Goal: Book appointment/travel/reservation

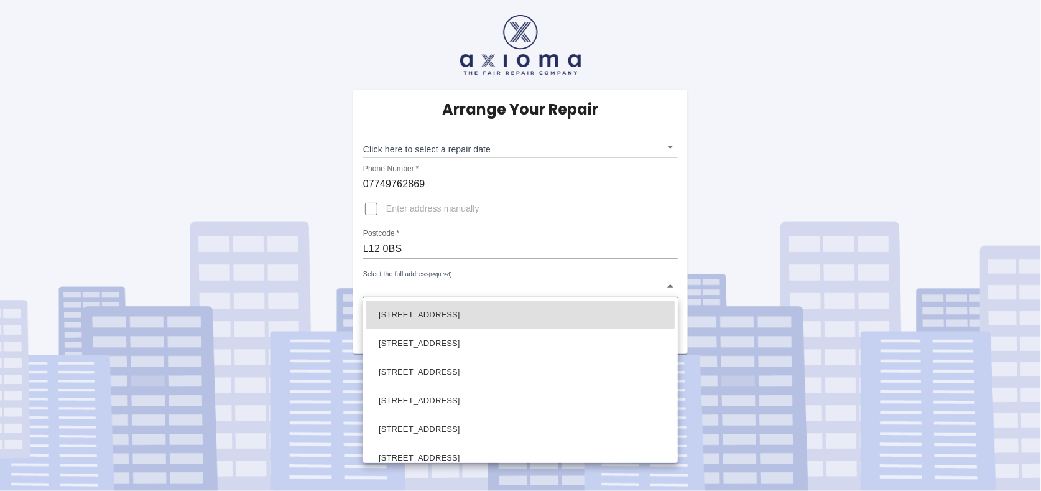
click at [394, 284] on body "Arrange Your Repair Click here to select a repair date ​ Phone Number   * 07749…" at bounding box center [520, 245] width 1041 height 491
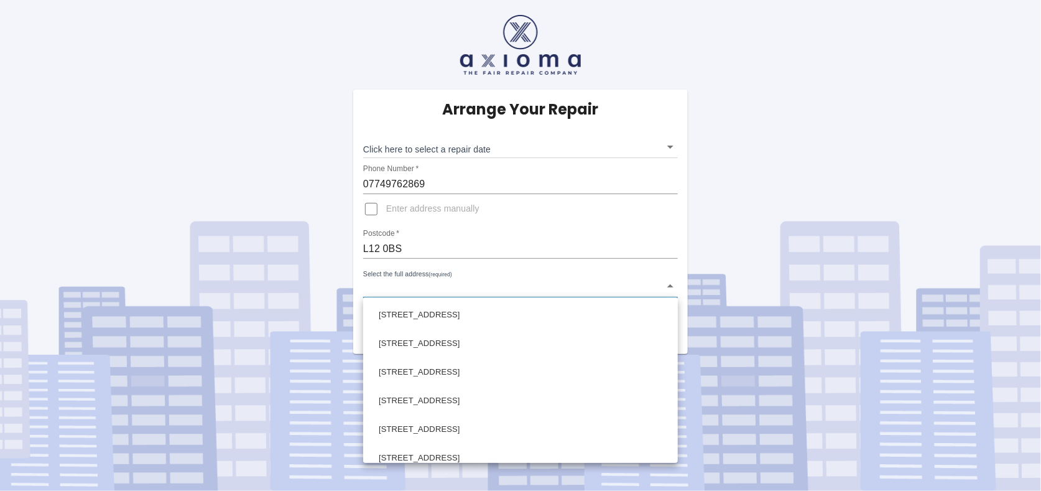
click at [382, 286] on div at bounding box center [520, 245] width 1041 height 491
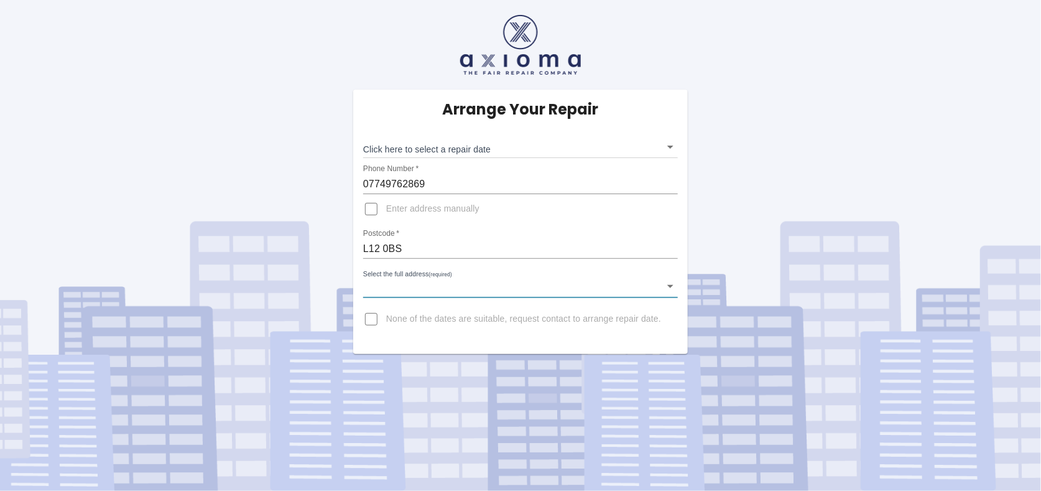
click at [371, 282] on body "Arrange Your Repair Click here to select a repair date ​ Phone Number   * 07749…" at bounding box center [520, 245] width 1041 height 491
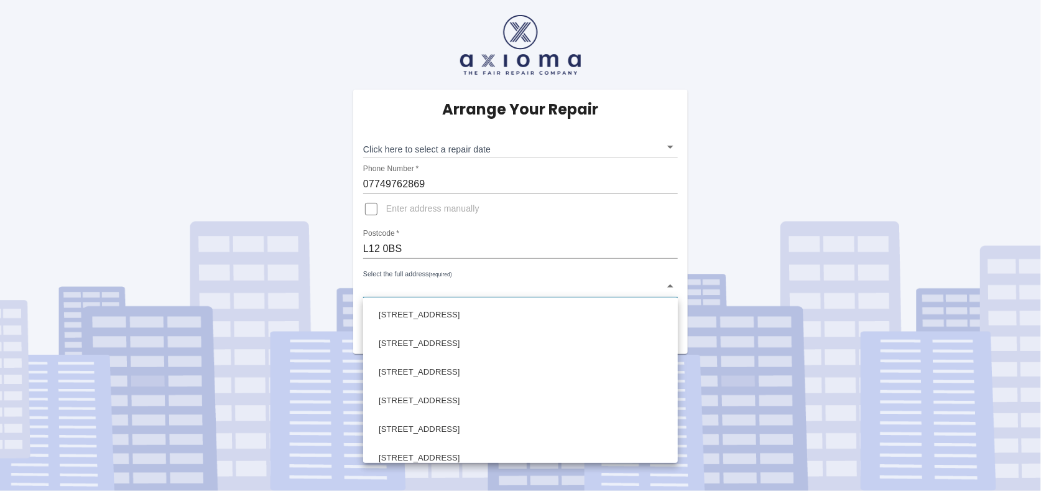
click at [371, 282] on div at bounding box center [520, 245] width 1041 height 491
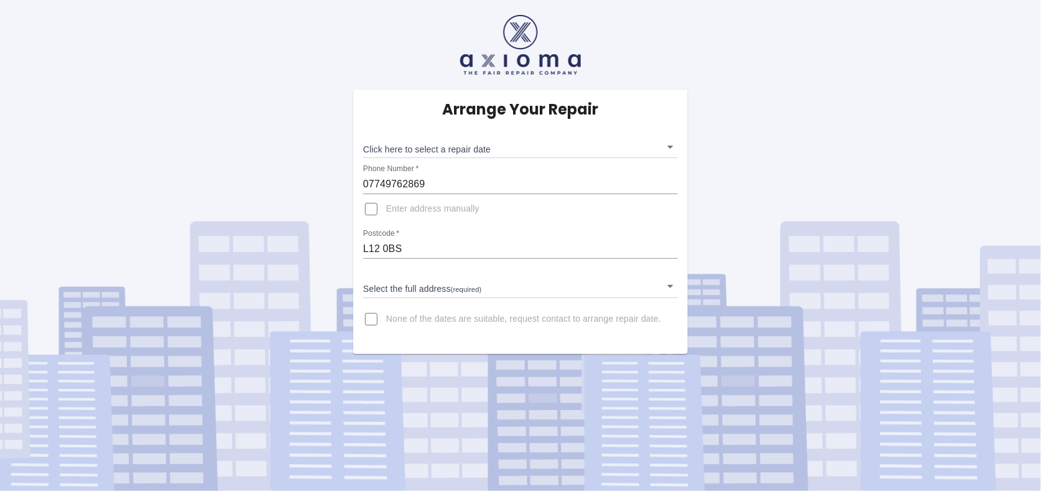
click at [390, 269] on div "Select the full address (required) ​" at bounding box center [520, 281] width 315 height 32
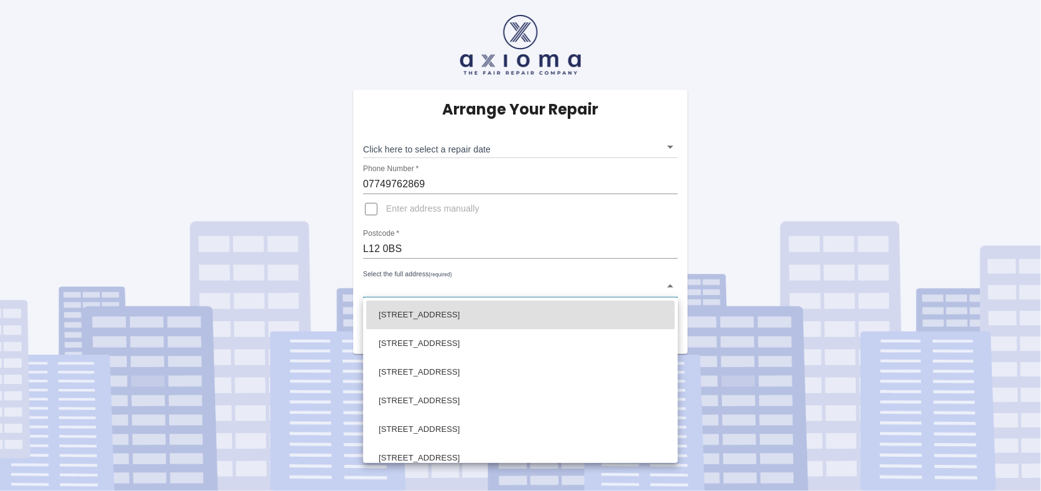
click at [477, 287] on body "Arrange Your Repair Click here to select a repair date ​ Phone Number   * 07749…" at bounding box center [520, 245] width 1041 height 491
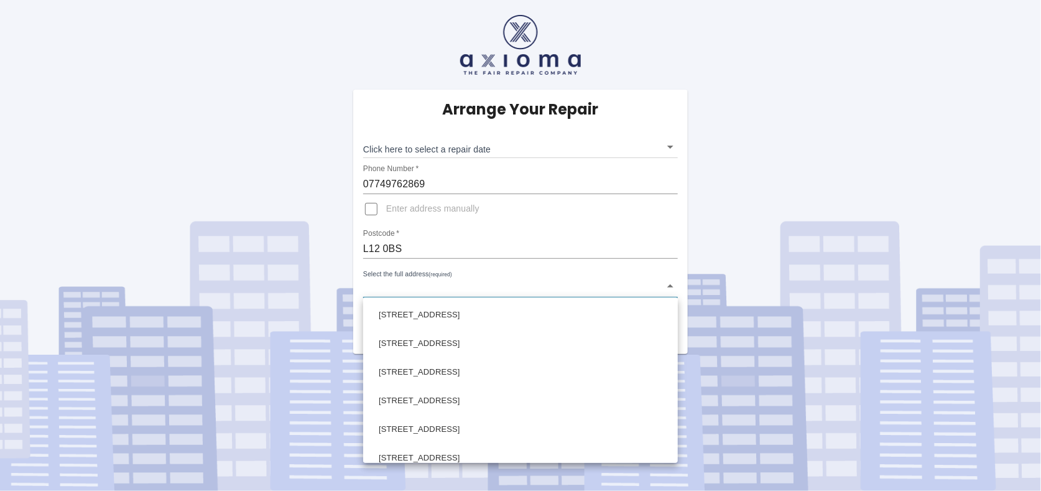
click at [369, 205] on div at bounding box center [520, 245] width 1041 height 491
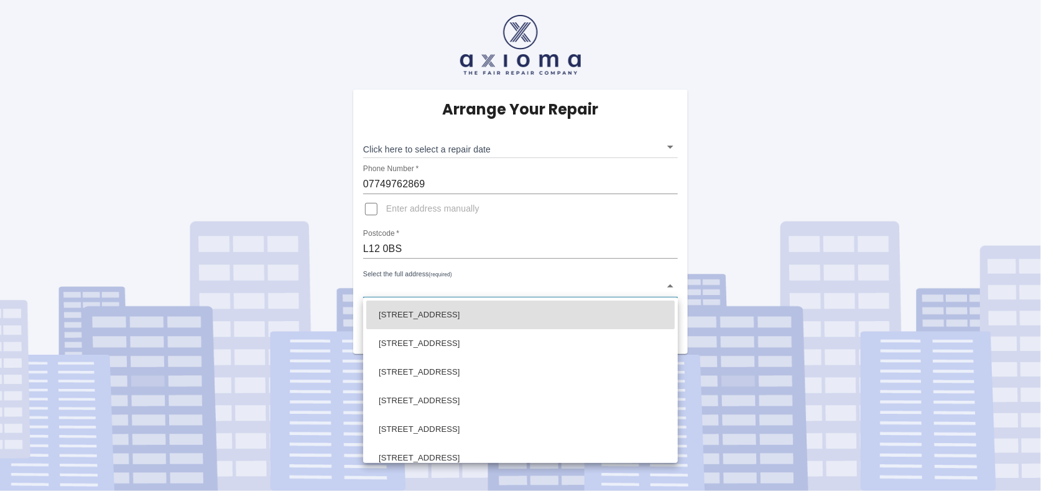
click at [378, 287] on body "Arrange Your Repair Click here to select a repair date ​ Phone Number   * 07749…" at bounding box center [520, 245] width 1041 height 491
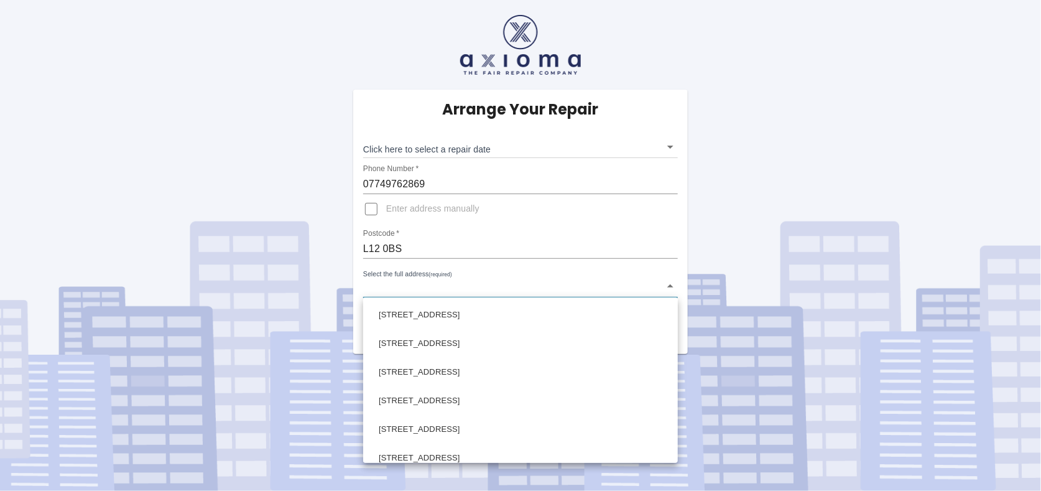
click at [378, 287] on div at bounding box center [520, 245] width 1041 height 491
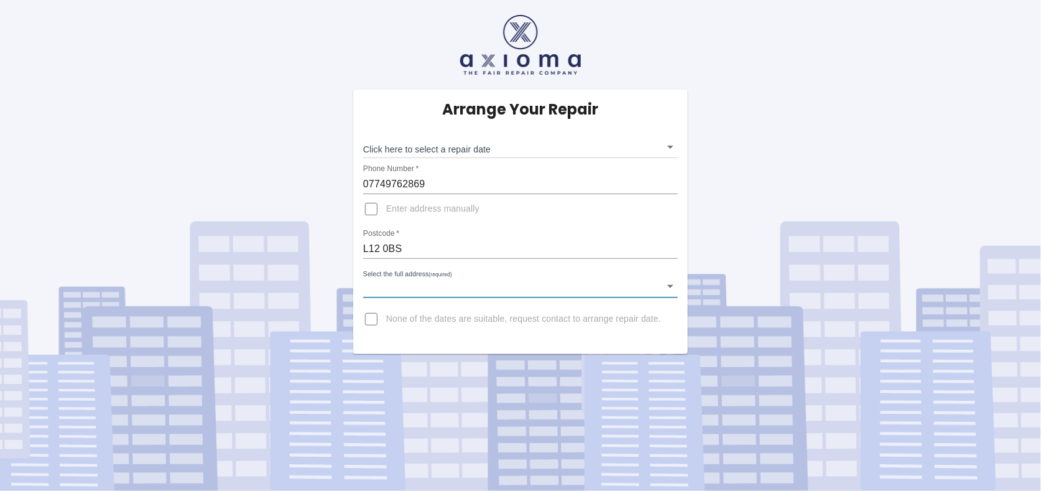
click at [372, 208] on input "Enter address manually" at bounding box center [371, 209] width 30 height 30
checkbox input "true"
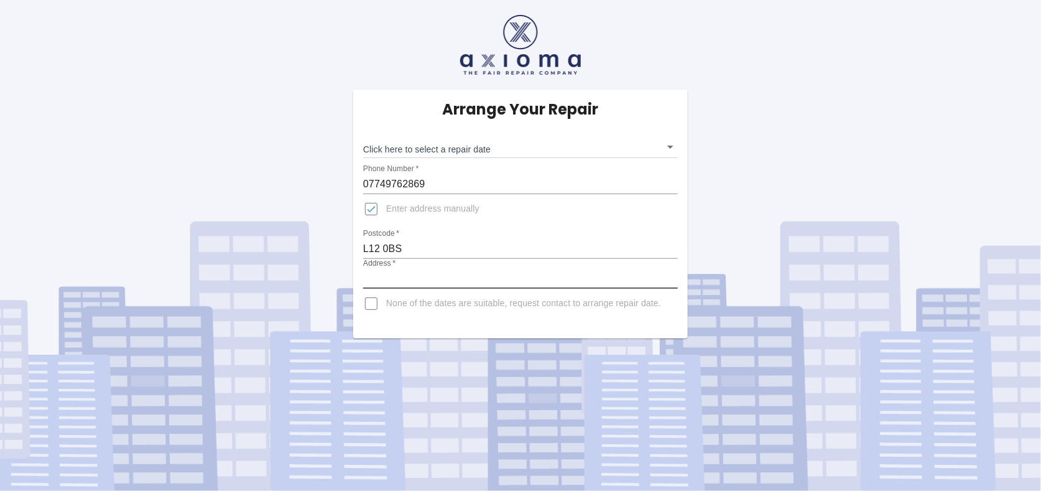
click at [381, 276] on input "Address   *" at bounding box center [520, 279] width 315 height 20
type input "[STREET_ADDRESS]"
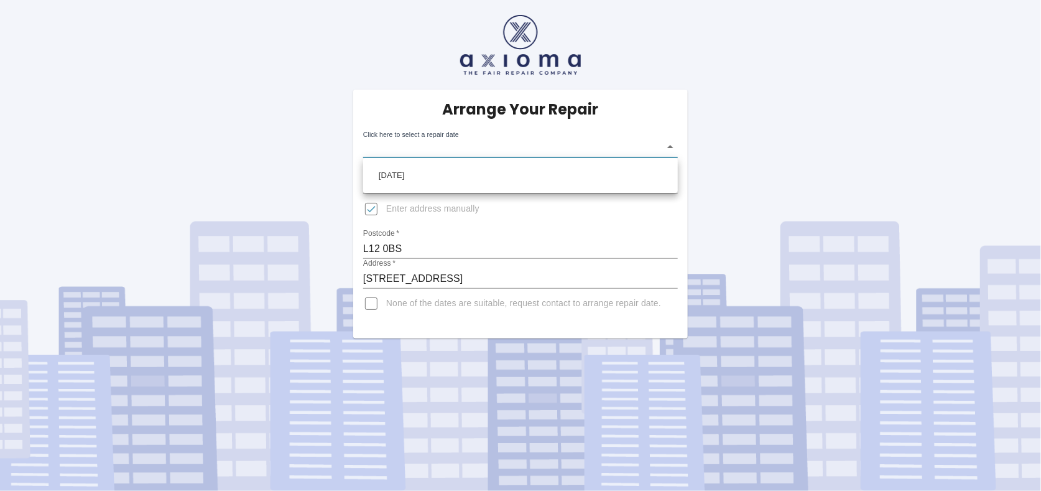
click at [674, 142] on body "Arrange Your Repair Click here to select a repair date ​ Phone Number   * 07749…" at bounding box center [520, 245] width 1041 height 491
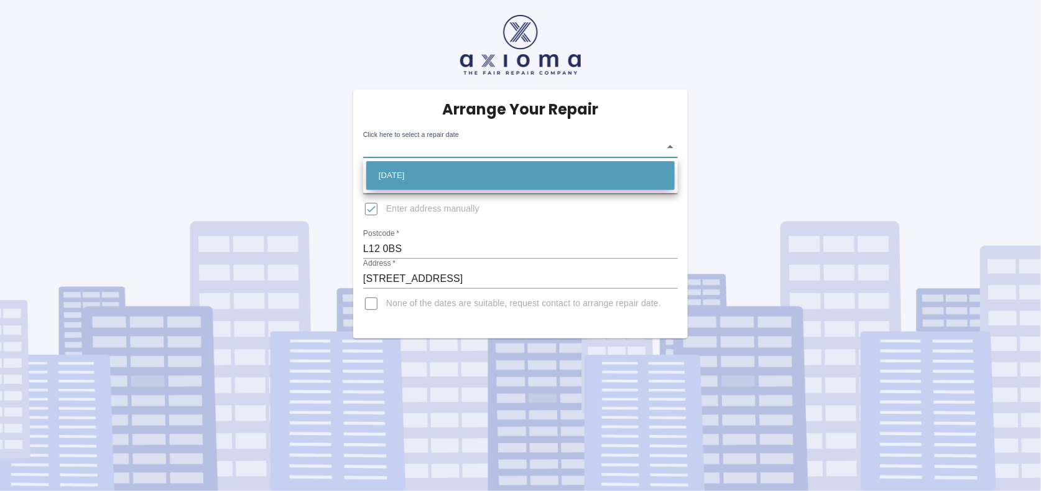
click at [547, 175] on li "[DATE]" at bounding box center [520, 175] width 308 height 29
type input "[DATE]T00:00:00.000Z"
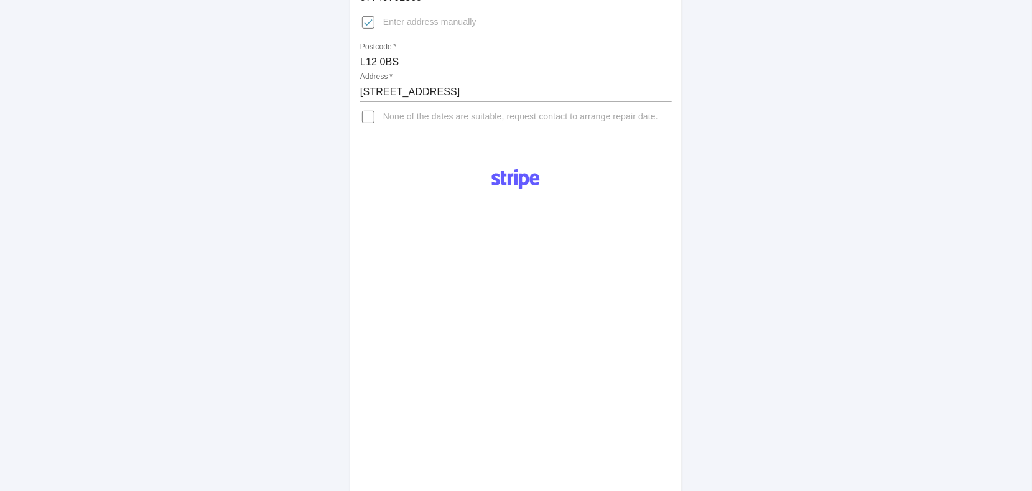
scroll to position [538, 0]
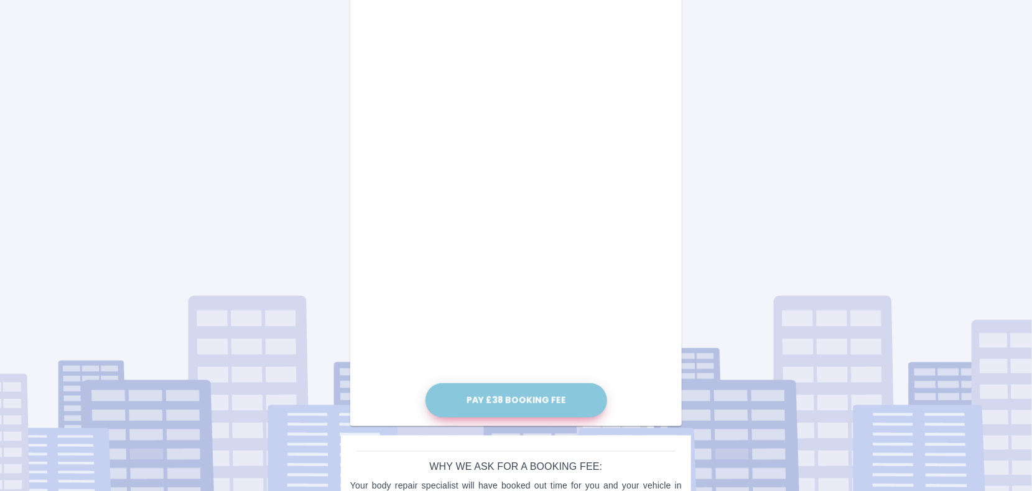
click at [489, 396] on button "Pay £38 Booking Fee" at bounding box center [516, 400] width 182 height 34
